Goal: Task Accomplishment & Management: Use online tool/utility

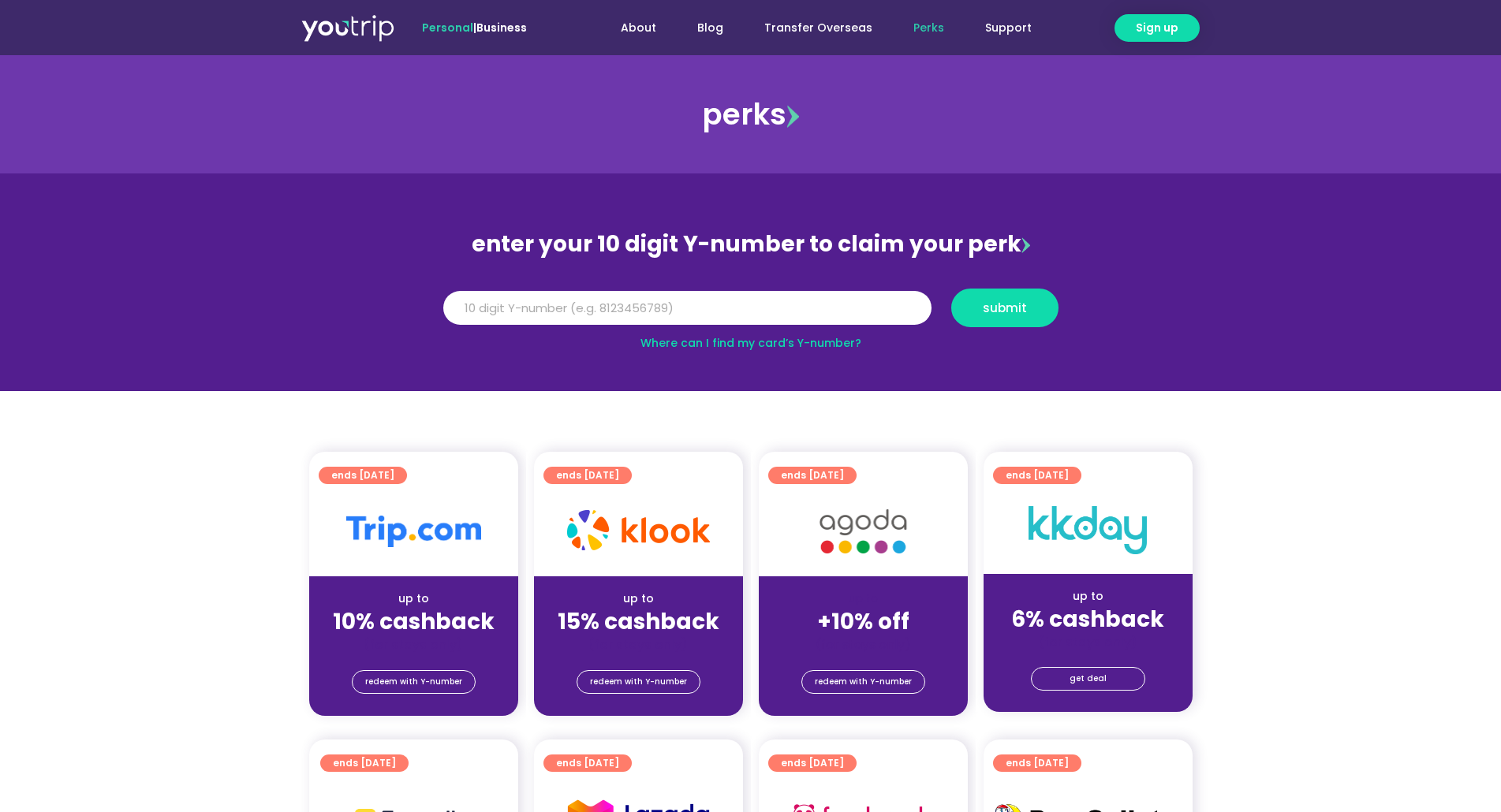
click at [778, 344] on link "Where can I find my card’s Y-number?" at bounding box center [751, 343] width 221 height 16
click at [651, 308] on input "Y Number" at bounding box center [687, 309] width 488 height 35
type input "8145095532"
click at [1014, 297] on button "submit" at bounding box center [1004, 308] width 107 height 39
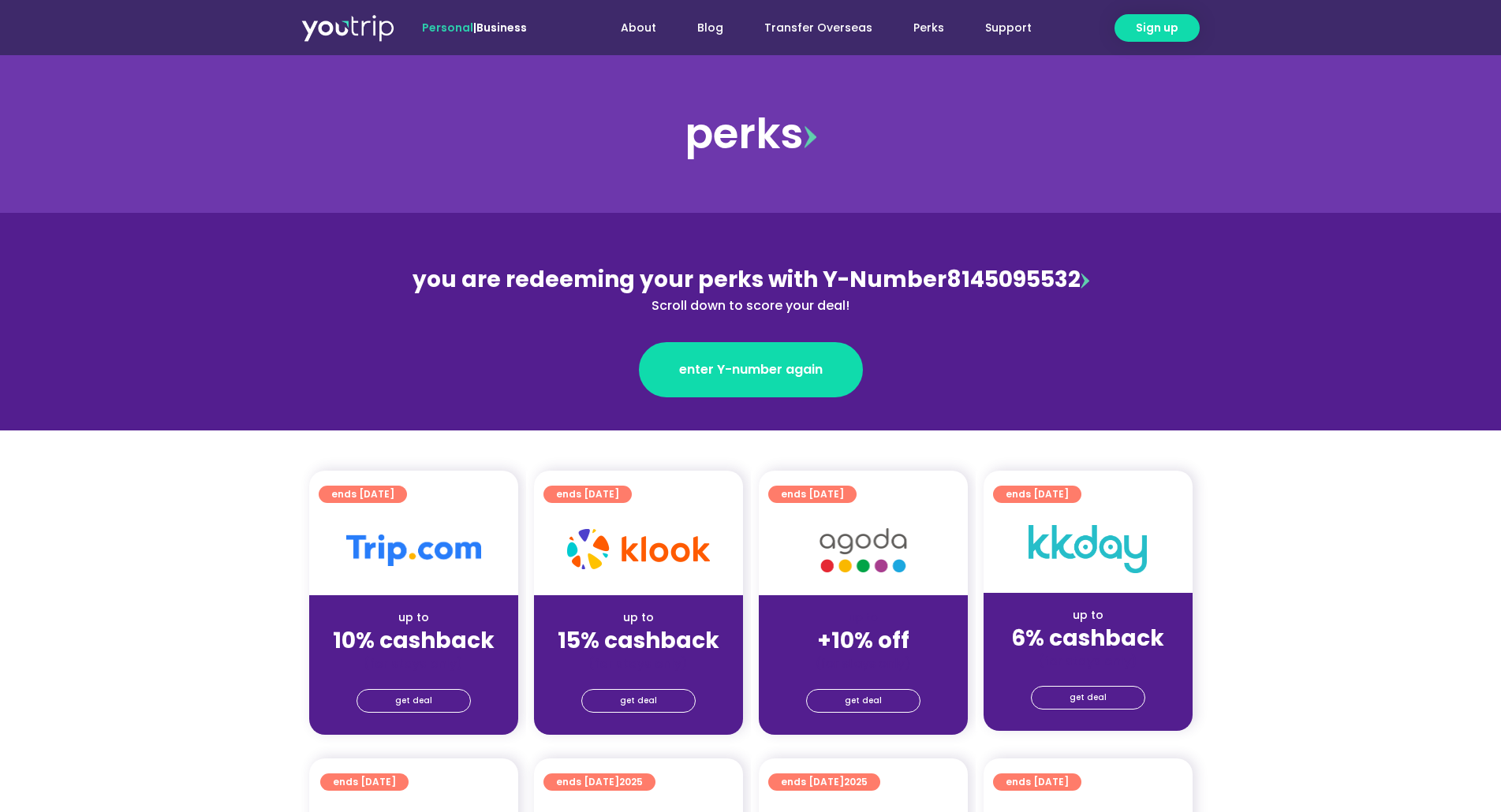
click at [929, 272] on span "you are redeeming your perks with Y-Number" at bounding box center [679, 279] width 534 height 31
